Goal: Task Accomplishment & Management: Use online tool/utility

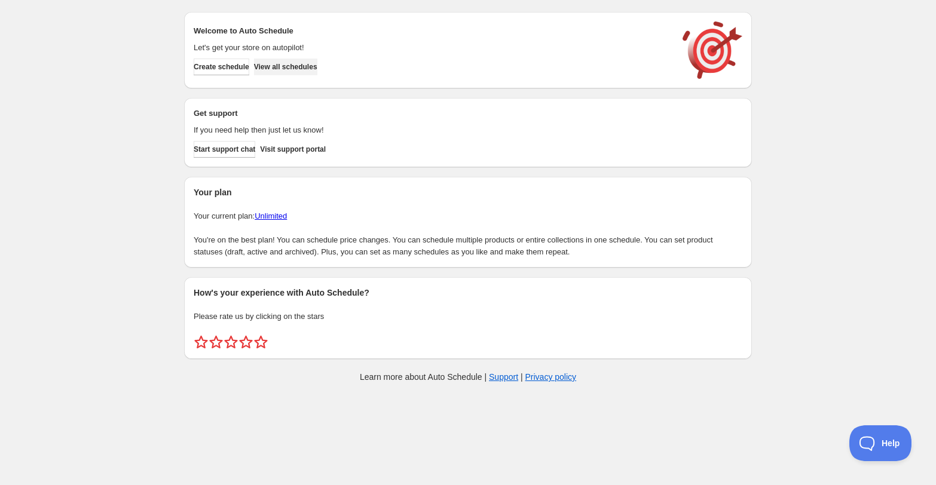
click at [289, 66] on span "View all schedules" at bounding box center [285, 67] width 63 height 10
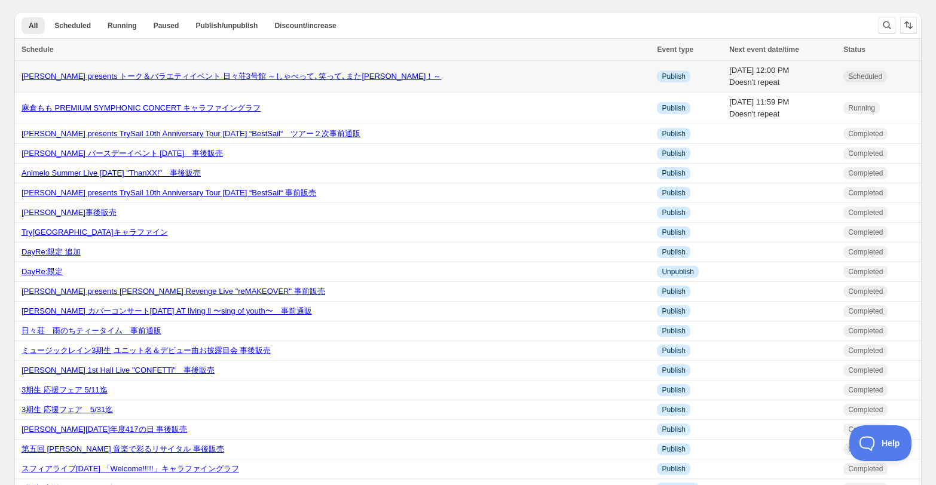
click at [412, 75] on div "[PERSON_NAME] presents トーク＆バラエティイベント 日々荘3号館 ～しゃべって､笑って､また[PERSON_NAME]！～" at bounding box center [336, 77] width 628 height 12
